Goal: Communication & Community: Answer question/provide support

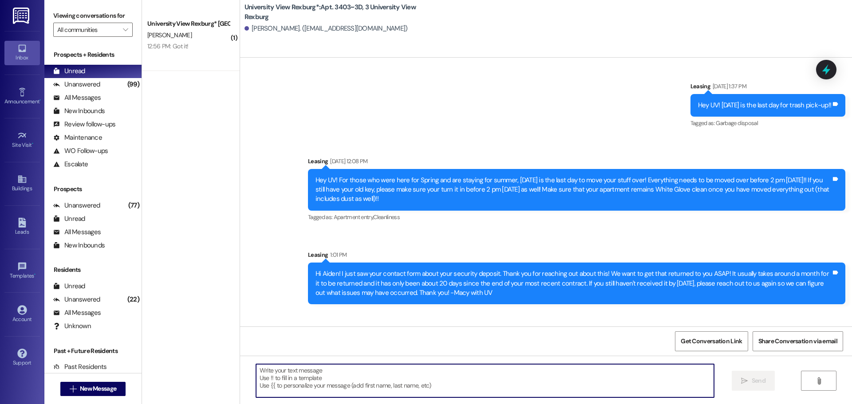
scroll to position [16016, 0]
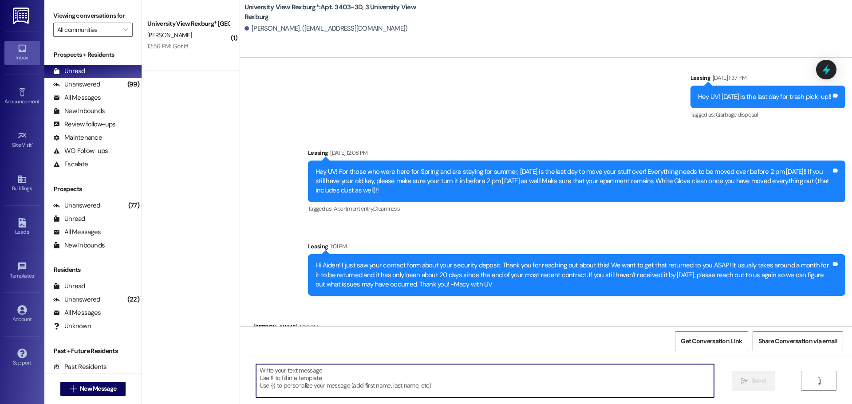
click at [73, 397] on div " New Message" at bounding box center [93, 389] width 66 height 22
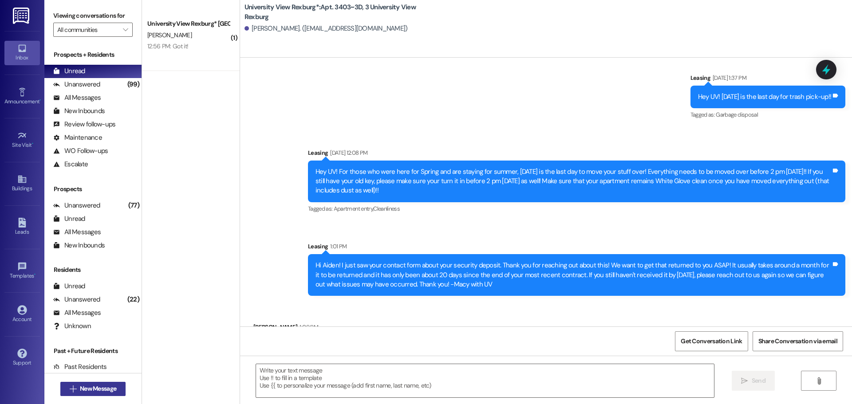
click at [73, 392] on span " New Message" at bounding box center [93, 388] width 51 height 9
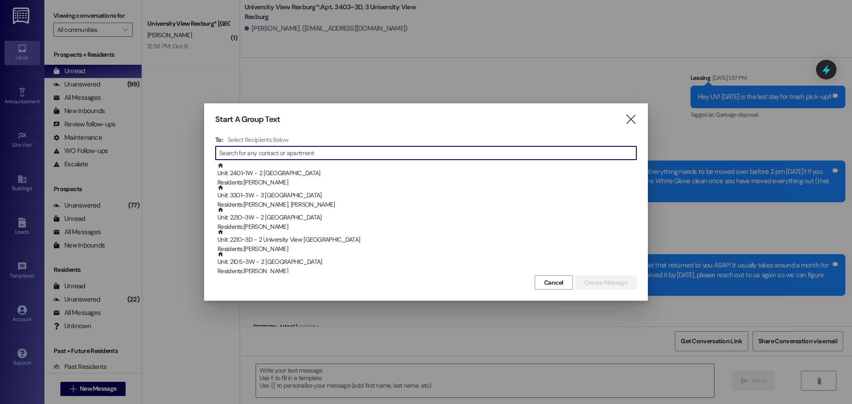
type input "e"
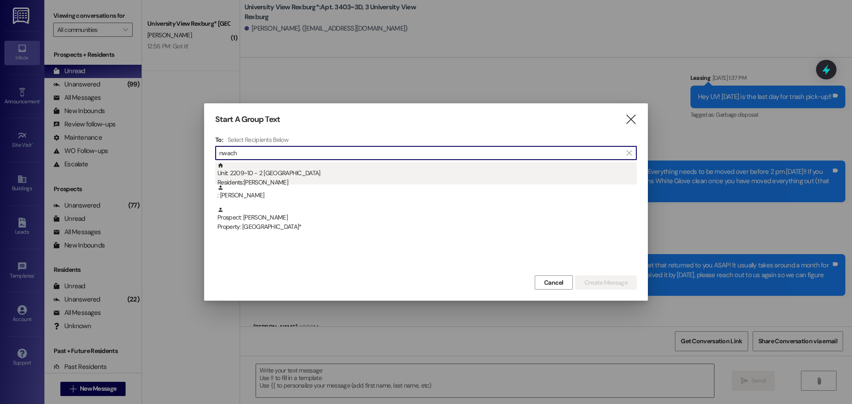
type input "nwach"
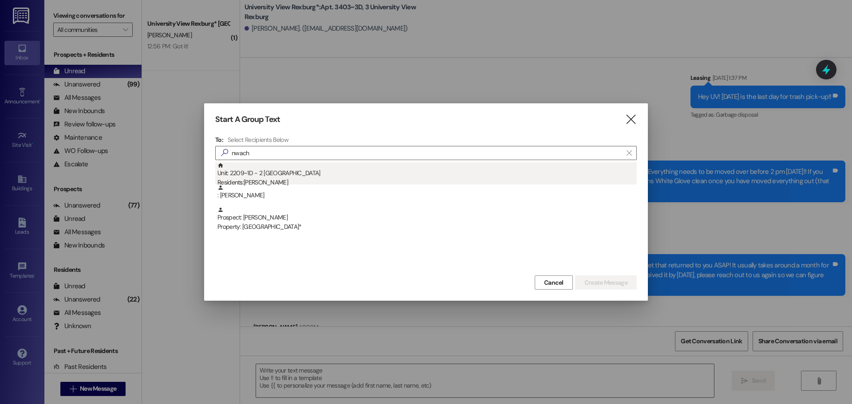
click at [337, 170] on div "Unit: 2209~1D - 2 University View Rexburg Residents: [PERSON_NAME]" at bounding box center [426, 174] width 419 height 25
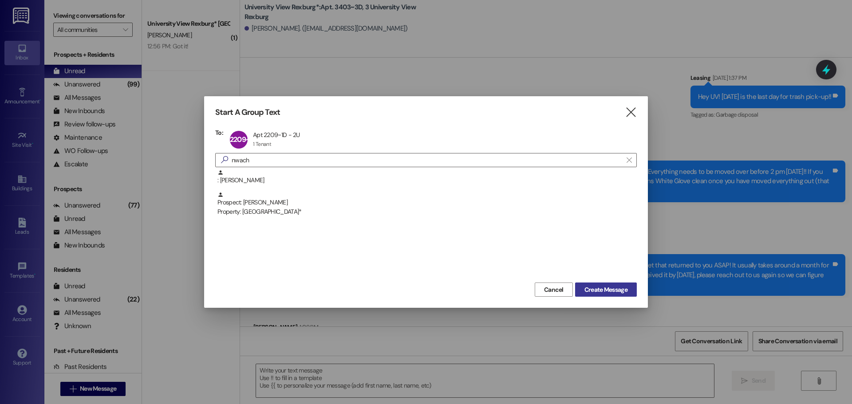
click at [623, 288] on span "Create Message" at bounding box center [605, 289] width 43 height 9
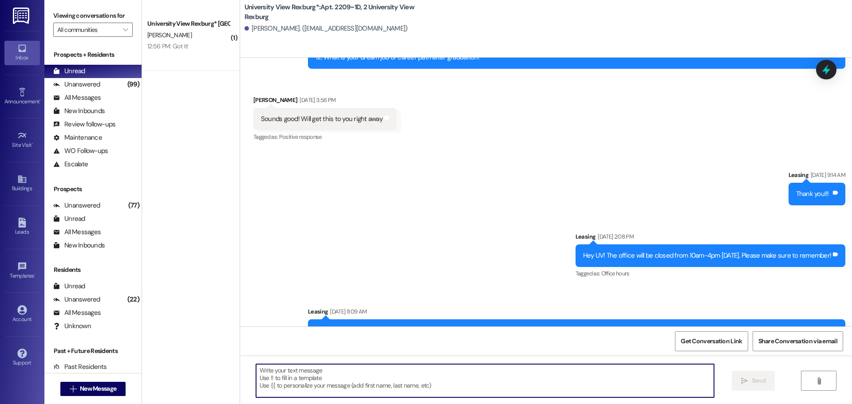
click at [458, 379] on textarea at bounding box center [485, 380] width 458 height 33
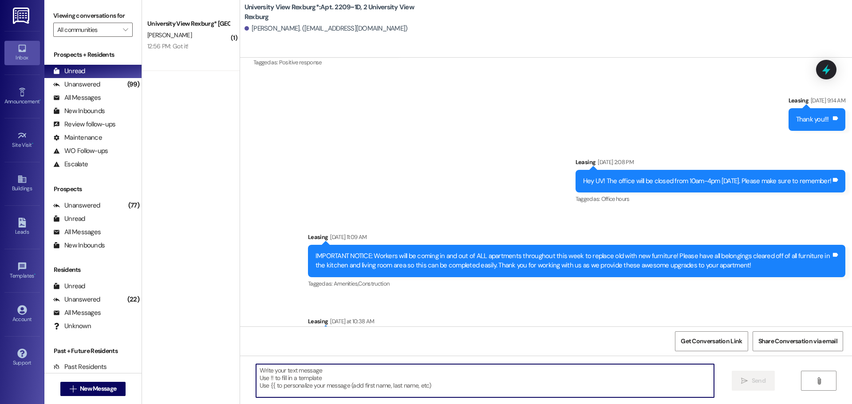
scroll to position [25184, 0]
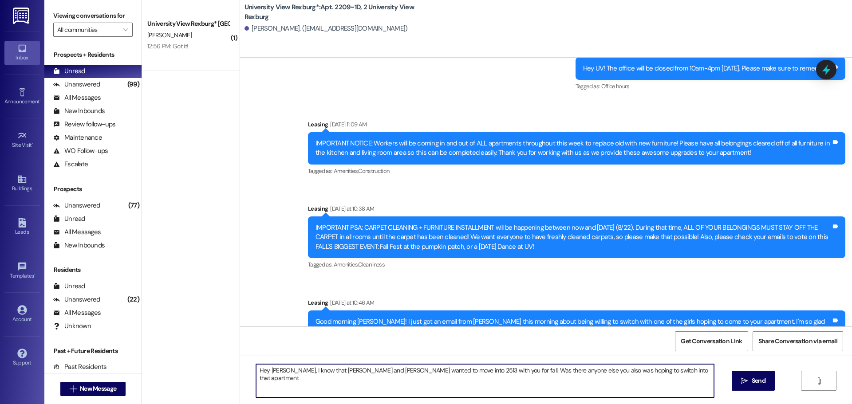
type textarea "Hey [PERSON_NAME], I know that [PERSON_NAME] and [PERSON_NAME] wanted to move i…"
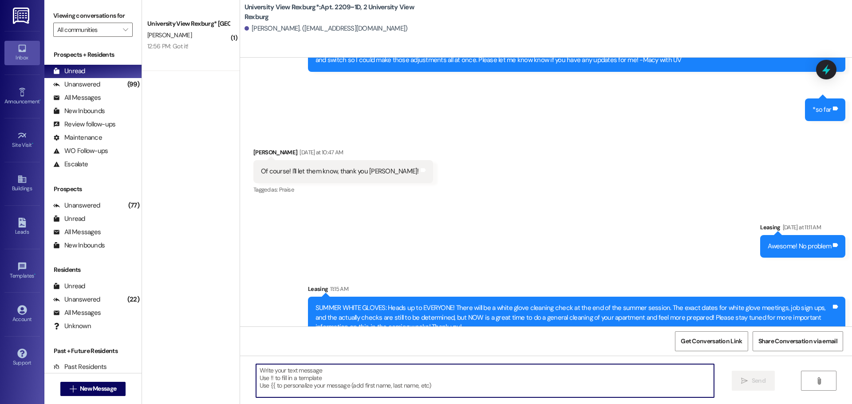
scroll to position [25492, 0]
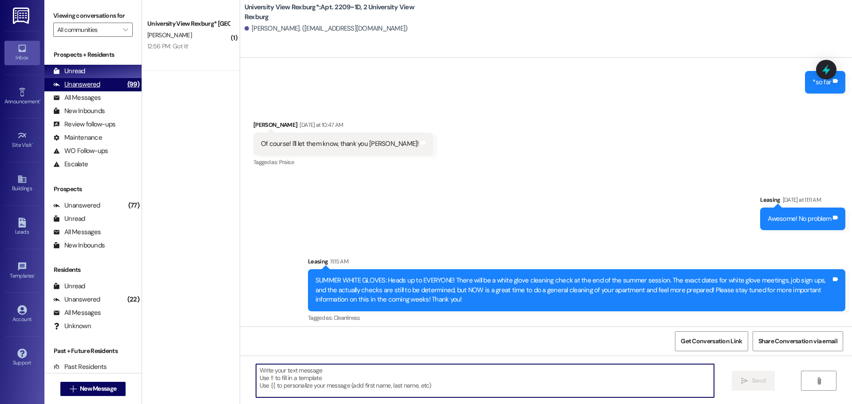
click at [125, 81] on div "(99)" at bounding box center [133, 85] width 16 height 14
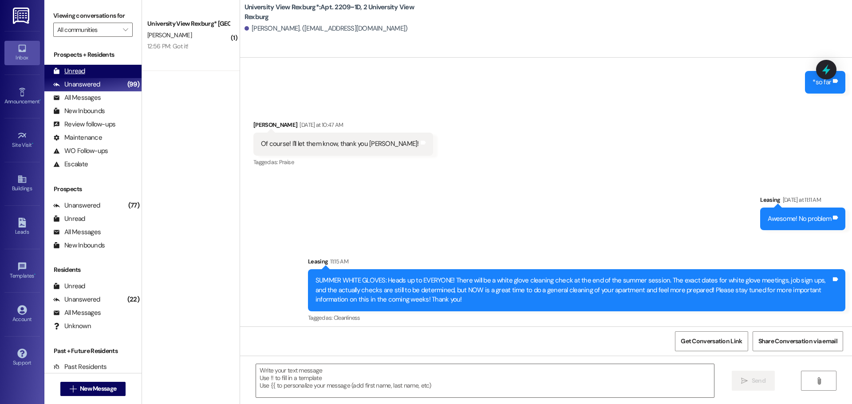
click at [114, 70] on div "Unread (0)" at bounding box center [92, 71] width 97 height 13
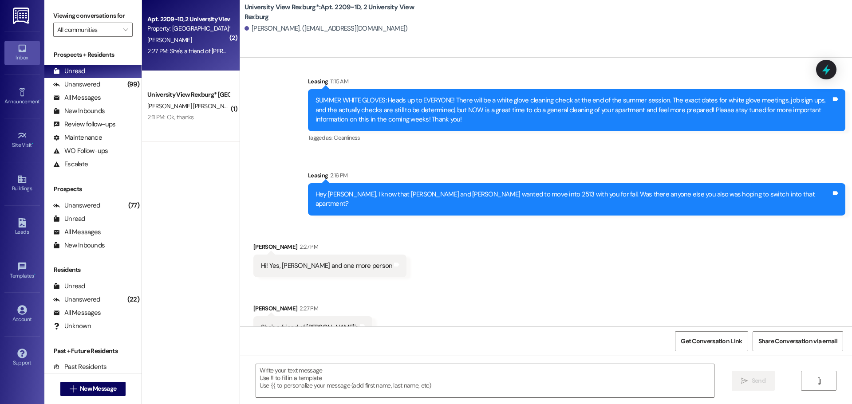
scroll to position [25678, 0]
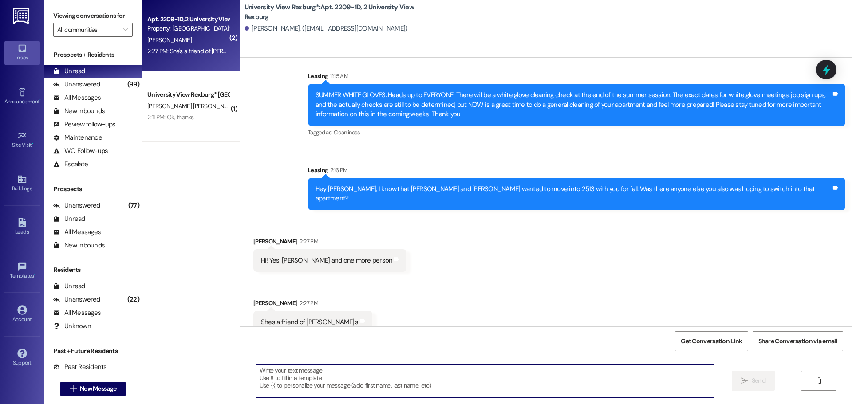
click at [375, 386] on textarea at bounding box center [485, 380] width 458 height 33
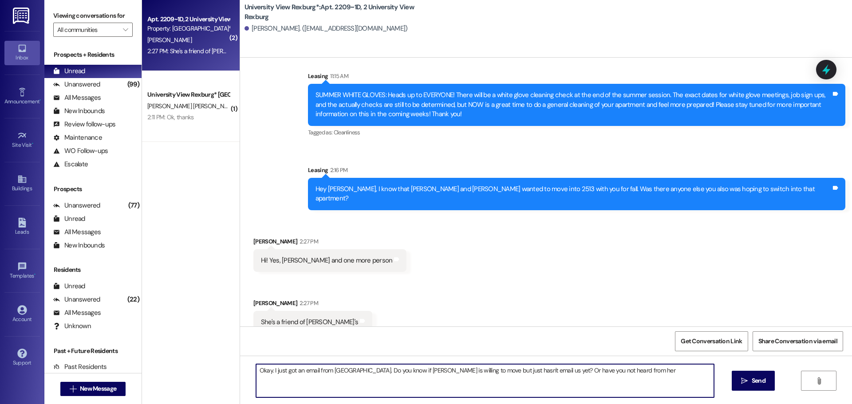
type textarea "Okay. I just got an email from [GEOGRAPHIC_DATA]. Do you know if [PERSON_NAME] …"
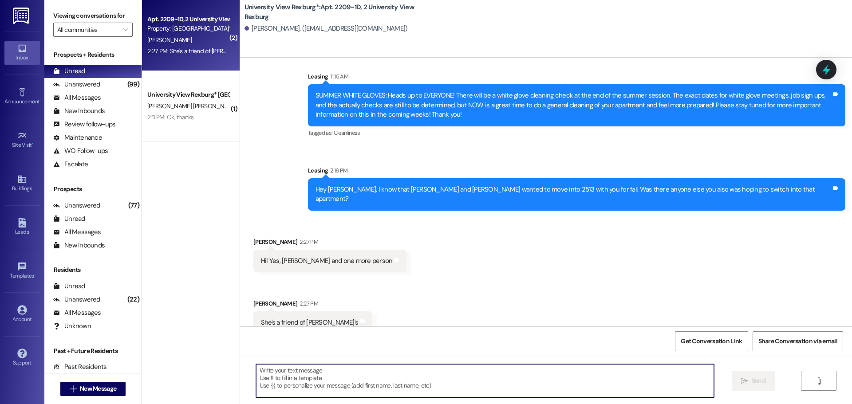
scroll to position [25740, 0]
